Goal: Check status

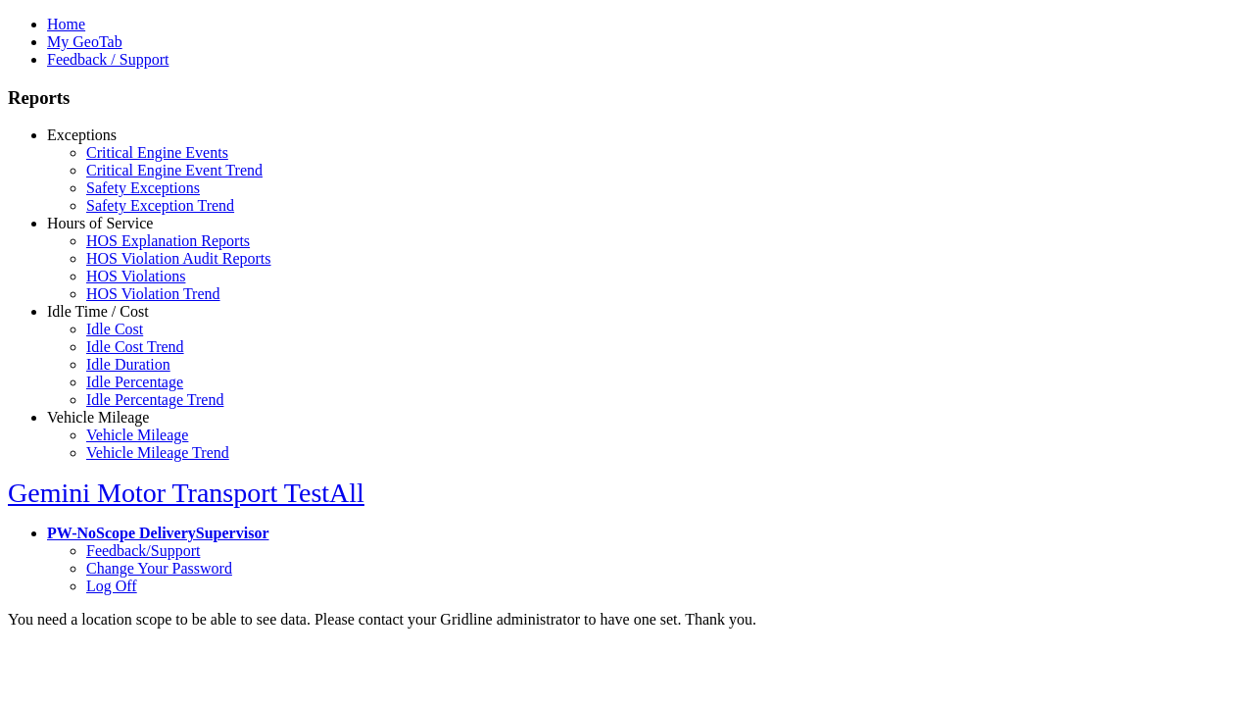
click at [113, 231] on link "Hours of Service" at bounding box center [100, 223] width 106 height 17
click at [127, 284] on link "HOS Violations" at bounding box center [135, 276] width 99 height 17
type input "*********"
